Goal: Task Accomplishment & Management: Complete application form

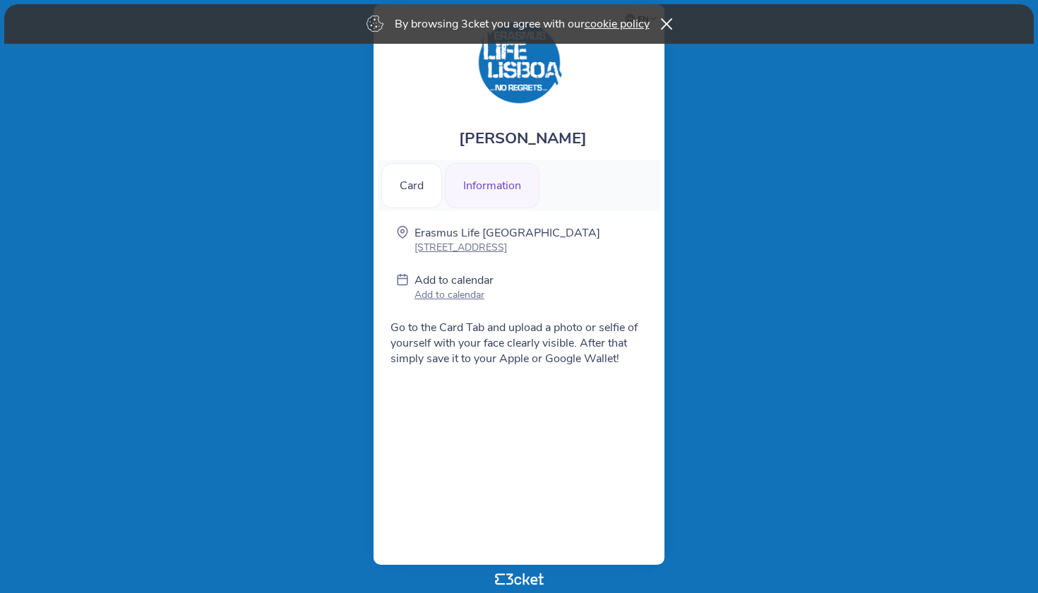
click at [677, 16] on div "By browsing 3cket you agree with our cookie policy" at bounding box center [519, 24] width 1030 height 40
click at [497, 187] on div "Information" at bounding box center [492, 185] width 95 height 45
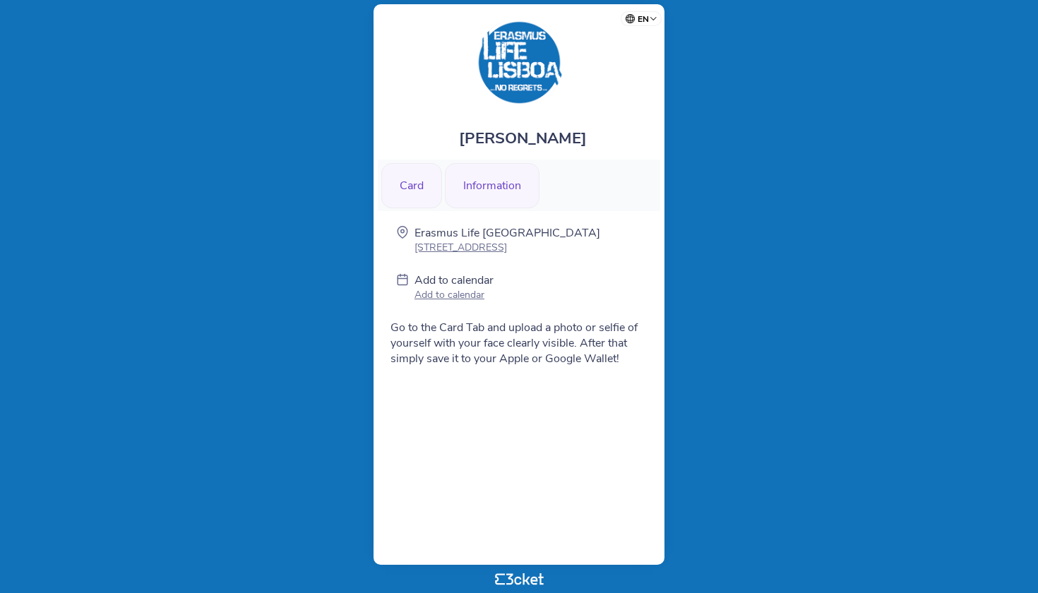
click at [426, 187] on div "Card" at bounding box center [411, 185] width 61 height 45
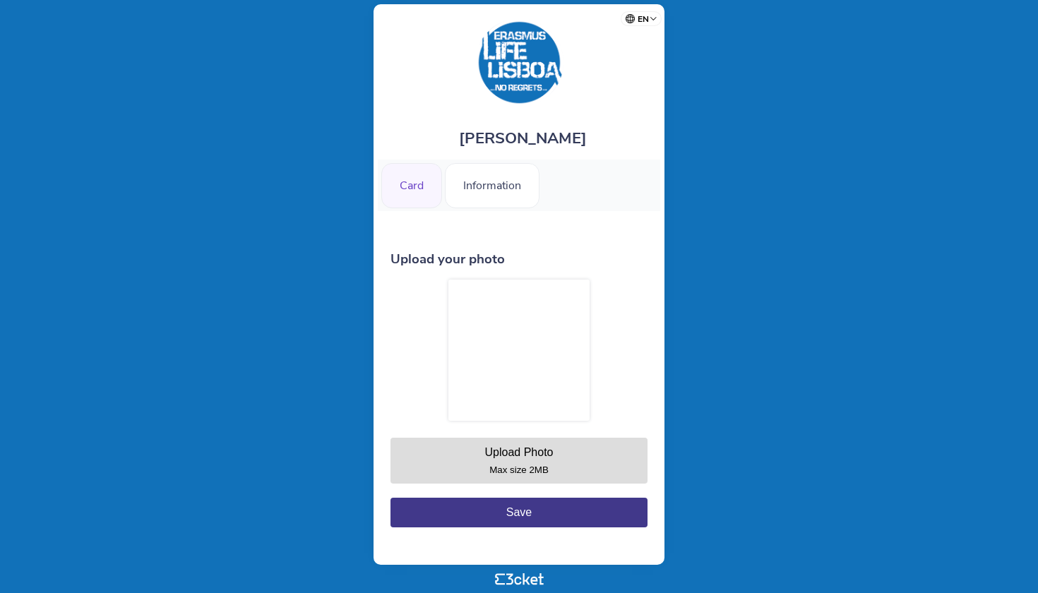
click at [540, 379] on div at bounding box center [518, 350] width 141 height 141
click at [535, 460] on button "Upload Photo Max size 2MB" at bounding box center [519, 461] width 257 height 46
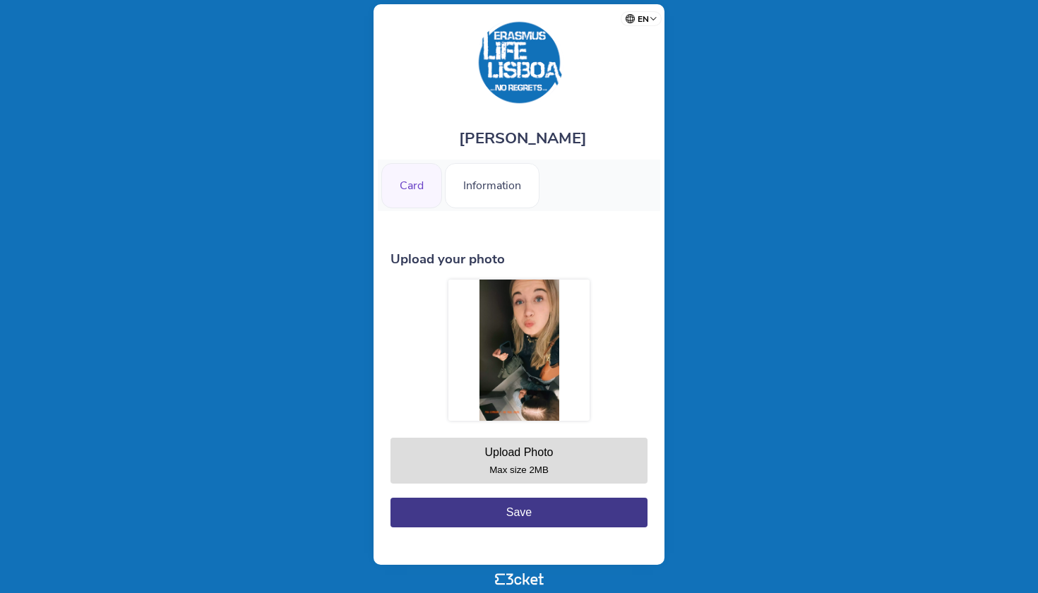
click at [562, 454] on button "Upload Photo Max size 2MB" at bounding box center [519, 461] width 257 height 46
click at [553, 458] on div "Upload Photo" at bounding box center [519, 452] width 69 height 12
click at [532, 457] on div "Upload Photo" at bounding box center [519, 452] width 69 height 12
click at [493, 457] on div "Upload Photo" at bounding box center [519, 452] width 69 height 12
click at [501, 443] on button "Upload Photo Max size 2MB" at bounding box center [519, 461] width 257 height 46
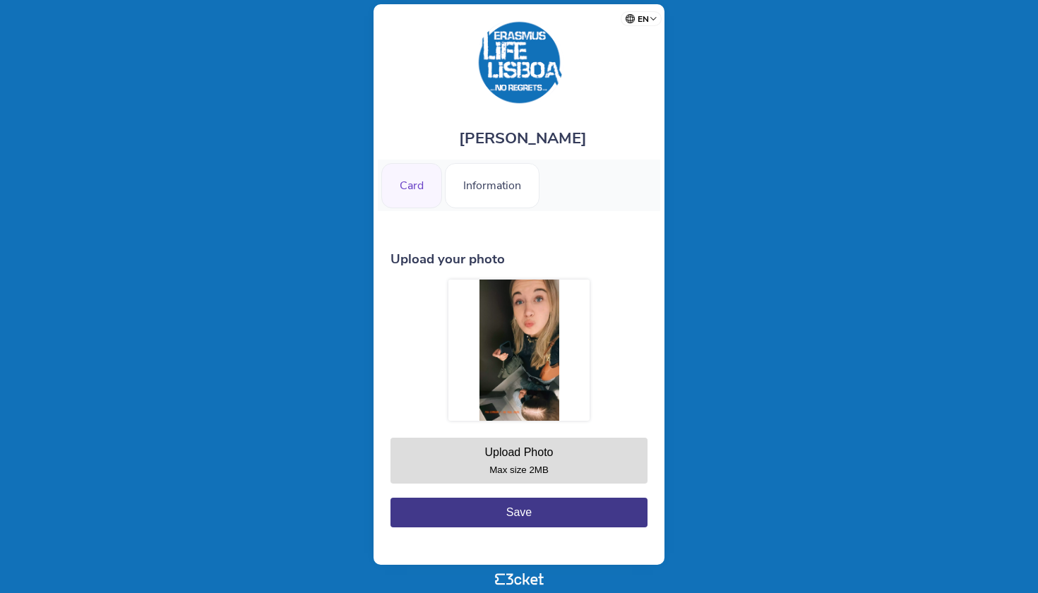
click at [546, 462] on button "Upload Photo Max size 2MB" at bounding box center [519, 461] width 257 height 46
click at [522, 455] on div "Upload Photo" at bounding box center [519, 452] width 69 height 12
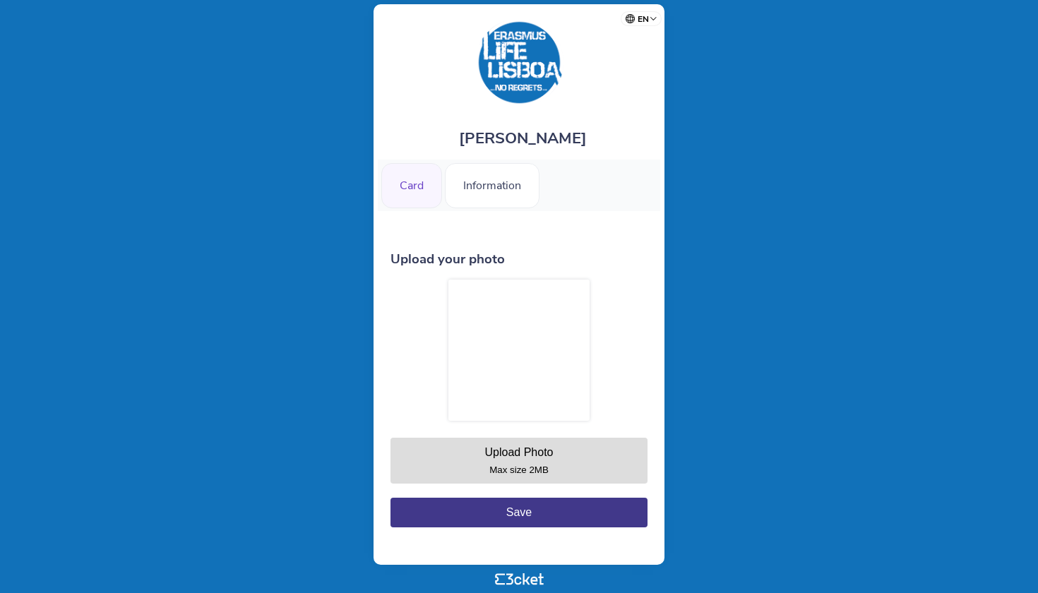
click at [513, 448] on div "Upload Photo" at bounding box center [519, 452] width 69 height 12
click at [516, 456] on div "Upload Photo" at bounding box center [519, 452] width 69 height 12
click at [595, 473] on div "Max size 2MB" at bounding box center [519, 470] width 240 height 11
click at [540, 457] on div "Upload Photo" at bounding box center [519, 452] width 69 height 12
click at [598, 381] on div "Upload Photo Max size 2MB" at bounding box center [519, 383] width 257 height 207
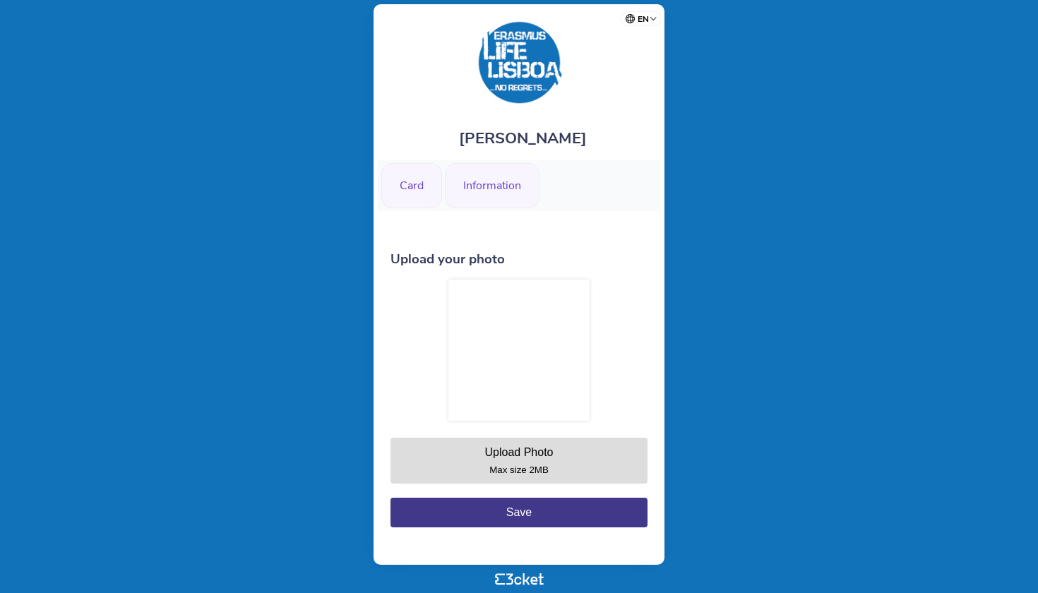
click at [512, 191] on div "Information" at bounding box center [492, 185] width 95 height 45
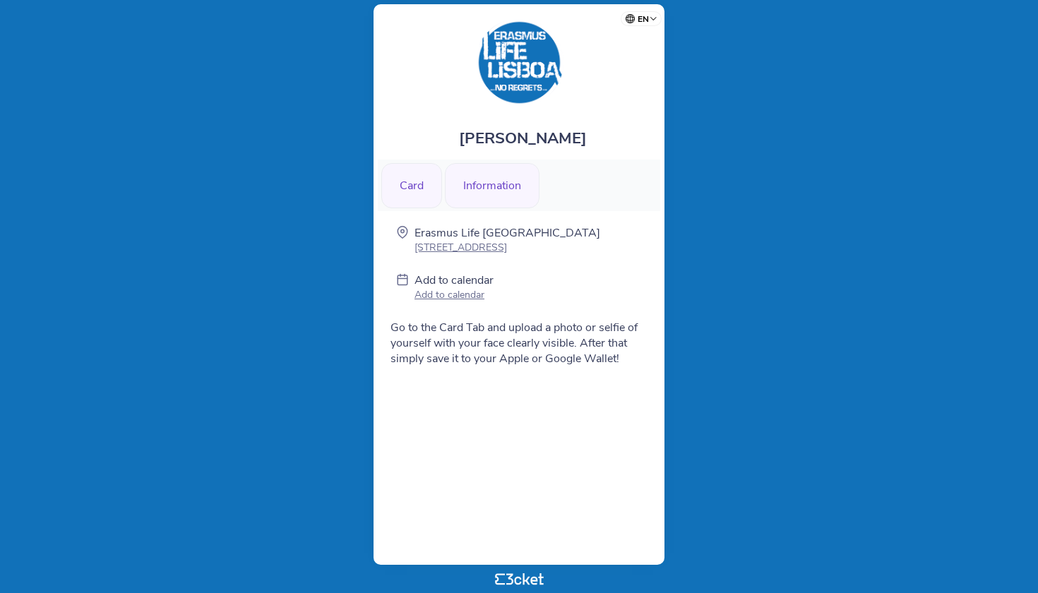
click at [426, 189] on div "Card" at bounding box center [411, 185] width 61 height 45
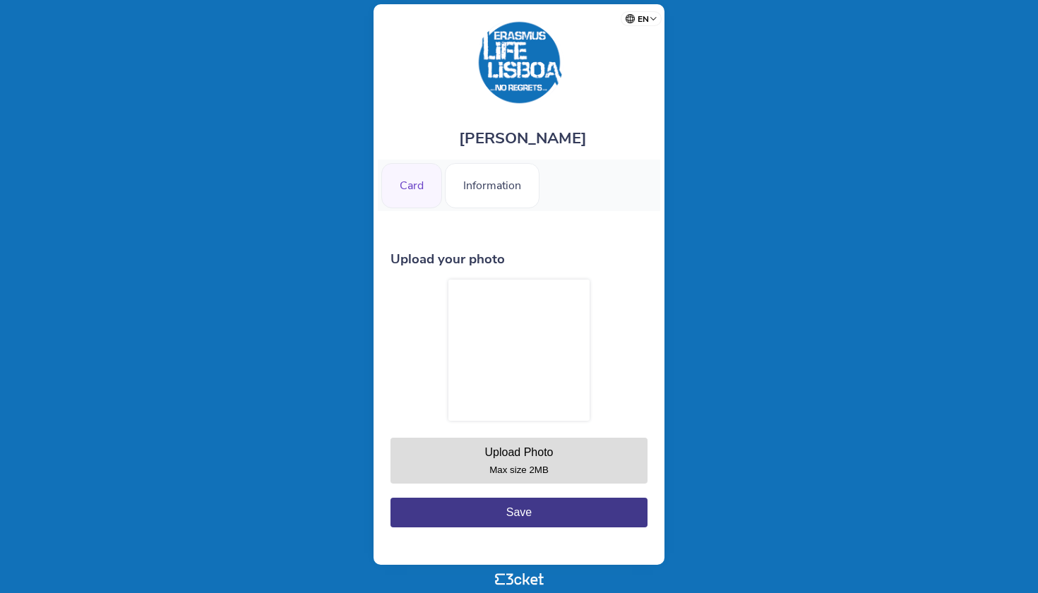
click at [532, 468] on small "Max size 2MB" at bounding box center [518, 470] width 59 height 11
click at [592, 441] on button "Upload Photo Max size 2MB" at bounding box center [519, 461] width 257 height 46
click at [569, 459] on button "Upload Photo Max size 2MB" at bounding box center [519, 461] width 257 height 46
click at [522, 469] on small "Max size 2MB" at bounding box center [518, 470] width 59 height 11
